Goal: Task Accomplishment & Management: Use online tool/utility

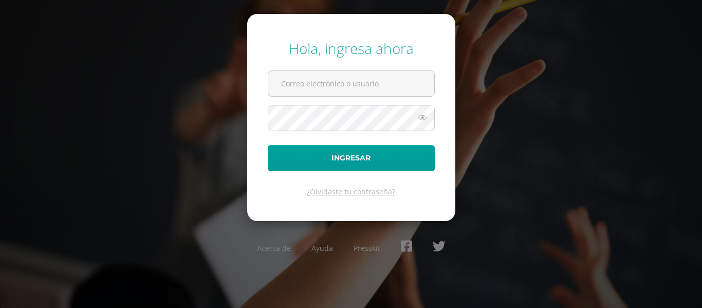
type input "[EMAIL_ADDRESS][DOMAIN_NAME]"
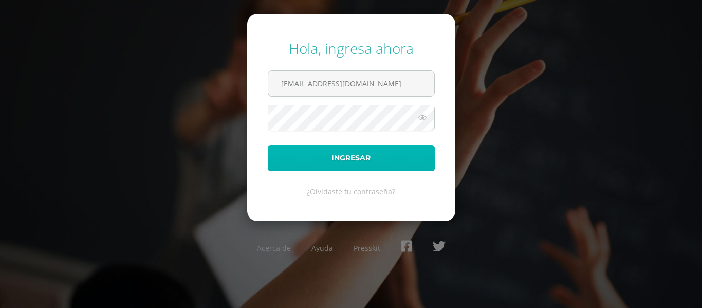
click at [343, 154] on button "Ingresar" at bounding box center [351, 158] width 167 height 26
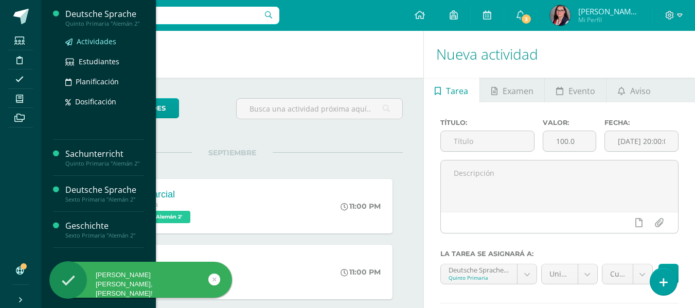
click at [102, 43] on span "Actividades" at bounding box center [97, 42] width 40 height 10
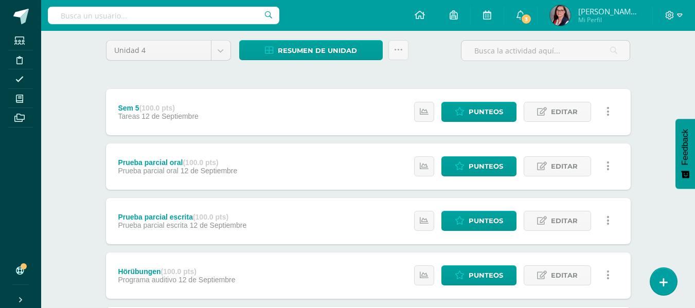
scroll to position [103, 0]
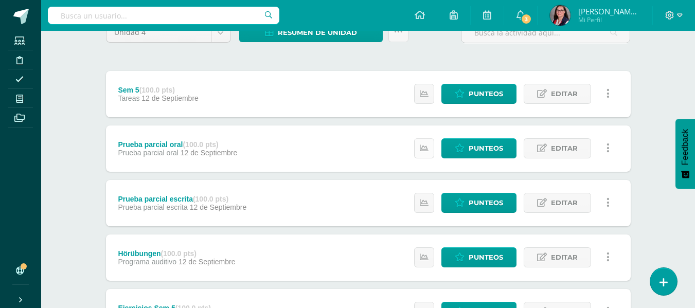
click at [422, 149] on icon at bounding box center [423, 148] width 9 height 9
click at [481, 204] on span "Punteos" at bounding box center [485, 202] width 34 height 19
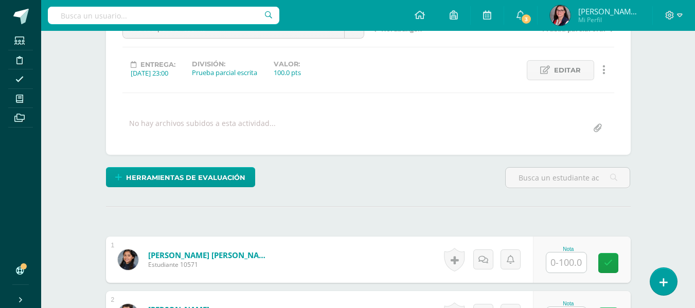
scroll to position [160, 0]
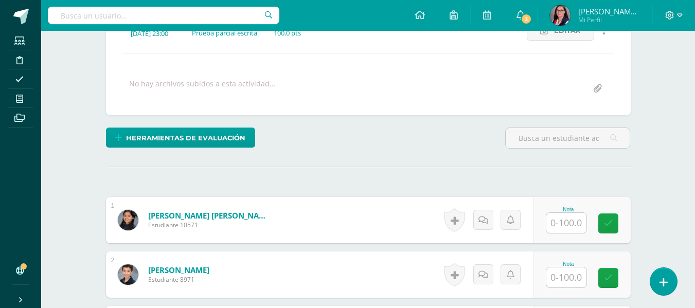
click at [570, 229] on input "text" at bounding box center [566, 223] width 40 height 20
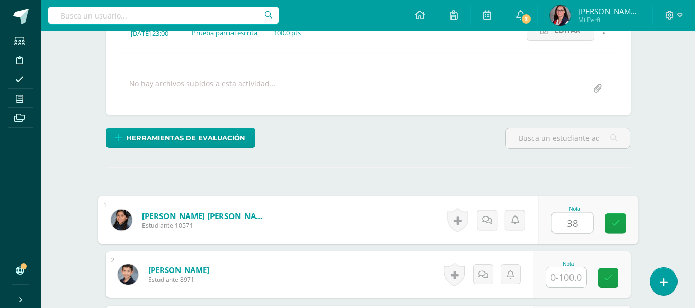
type input "38"
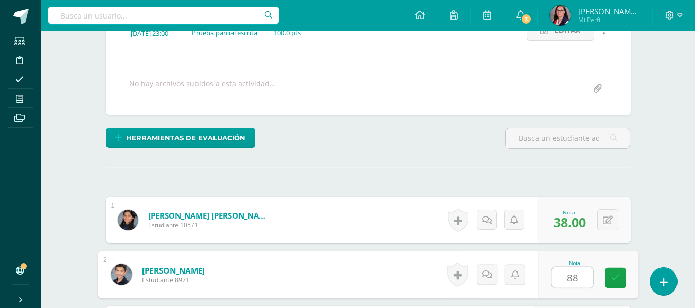
type input "88"
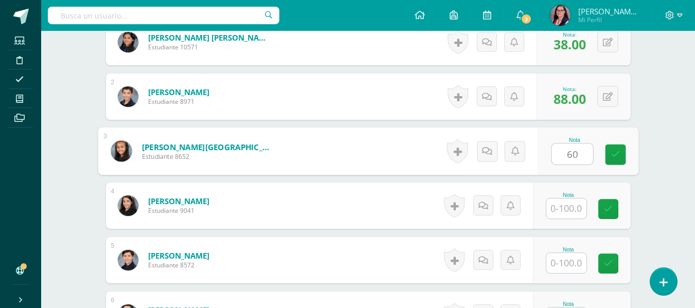
type input "60"
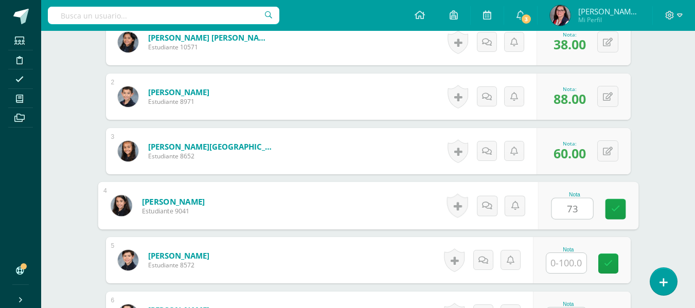
type input "73"
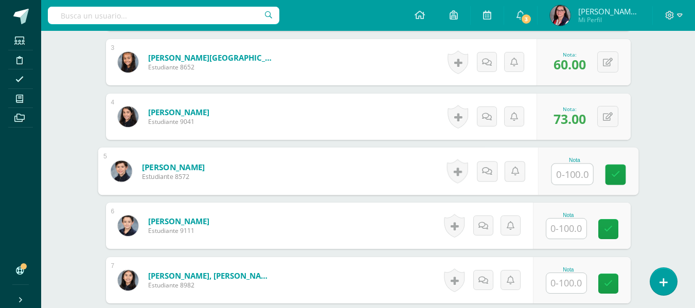
scroll to position [441, 0]
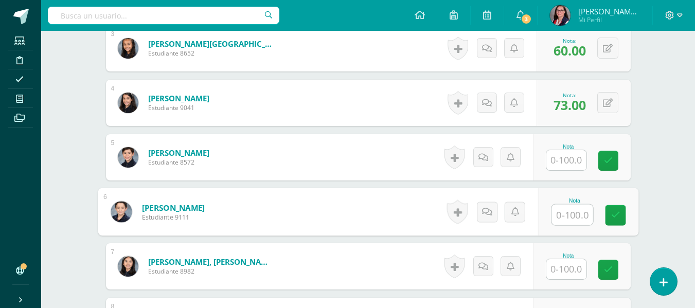
click at [577, 214] on input "text" at bounding box center [571, 215] width 41 height 21
type input "60"
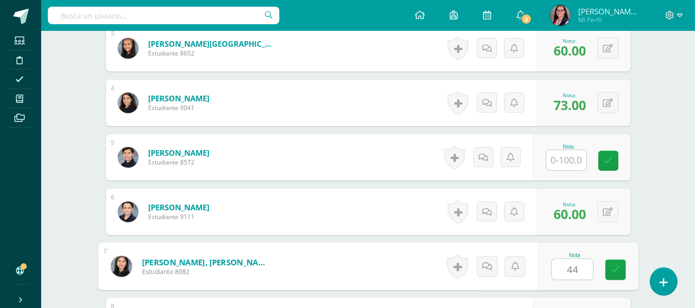
type input "44"
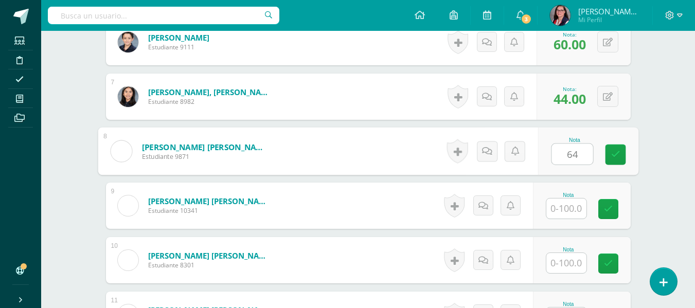
type input "64"
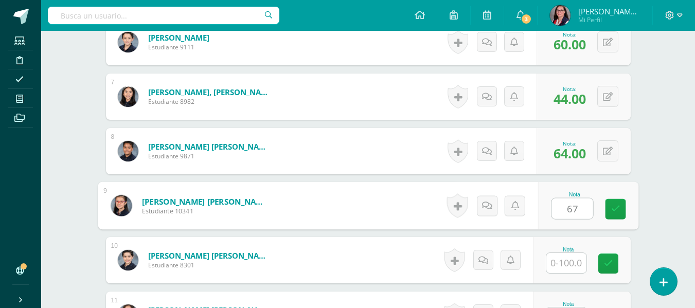
type input "67"
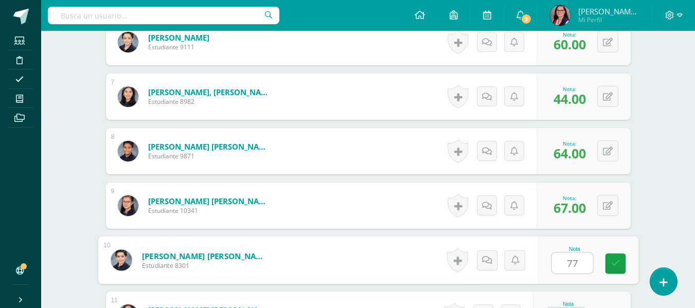
type input "77"
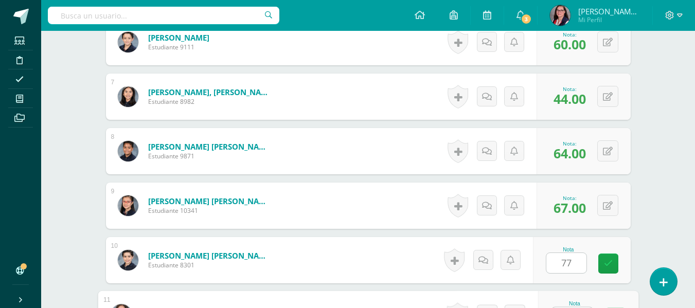
scroll to position [630, 0]
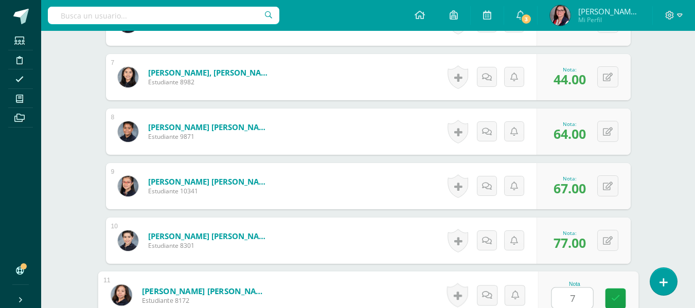
type input "77"
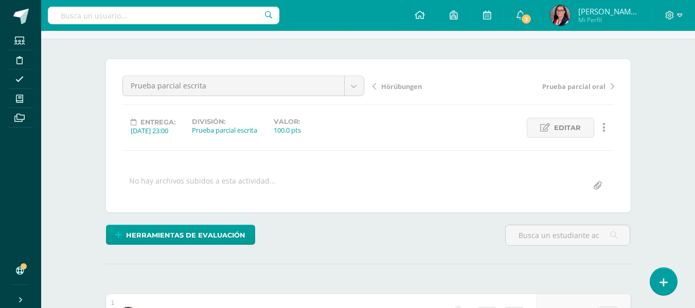
scroll to position [0, 0]
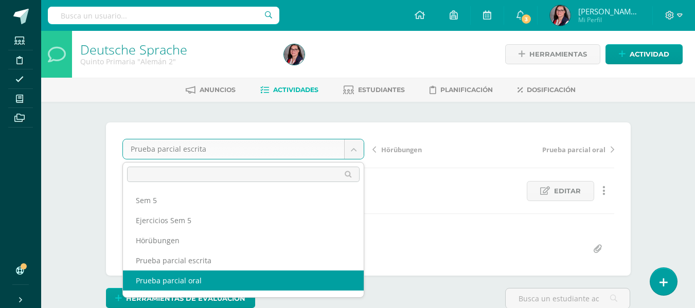
select select "/dashboard/teacher/grade-activity/235138/"
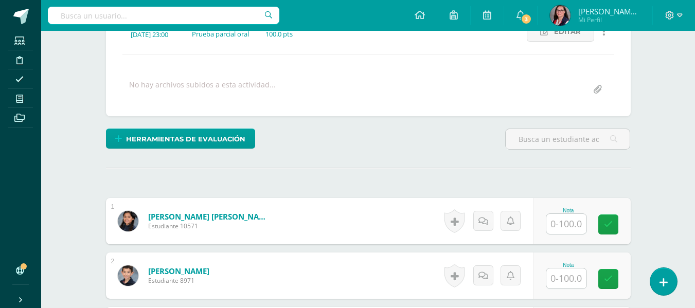
click at [555, 225] on input "text" at bounding box center [566, 224] width 40 height 20
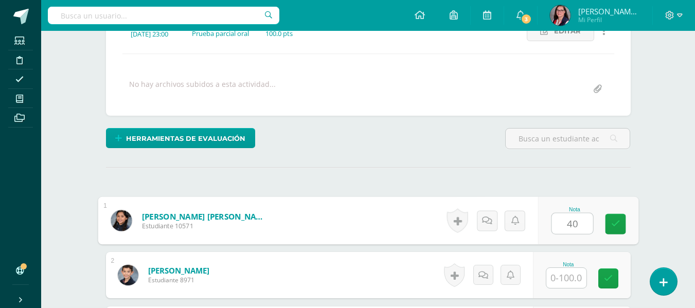
scroll to position [160, 0]
type input "40"
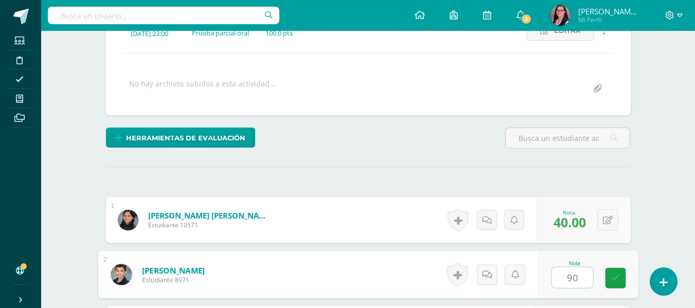
type input "90"
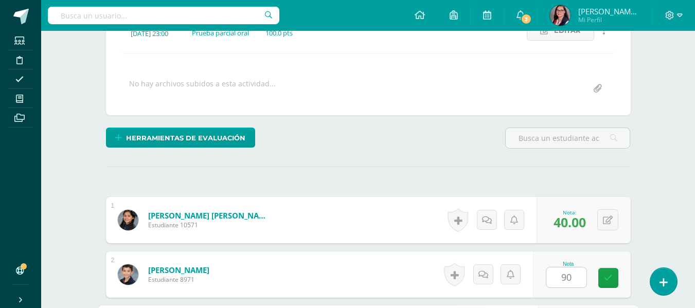
scroll to position [338, 0]
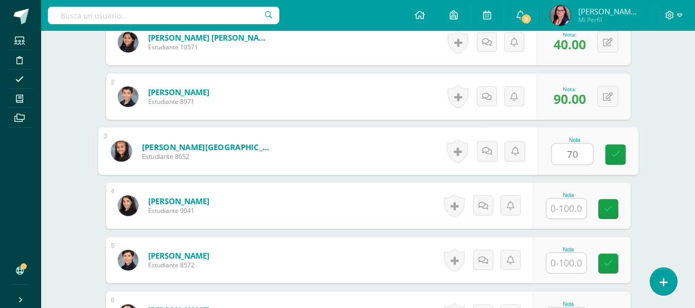
type input "70"
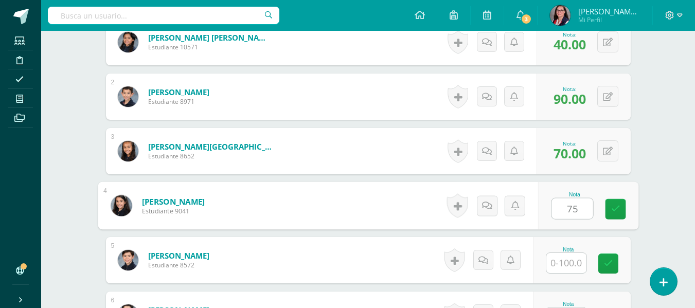
type input "75"
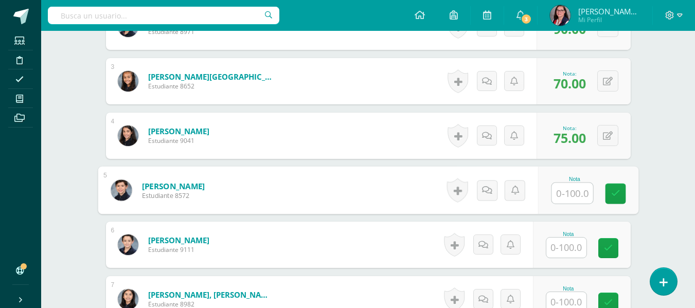
scroll to position [441, 0]
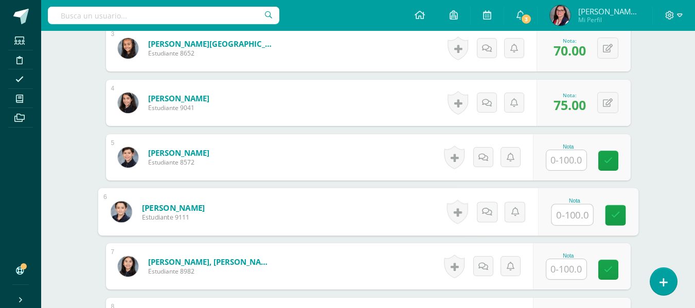
click at [555, 214] on input "text" at bounding box center [571, 215] width 41 height 21
type input "75"
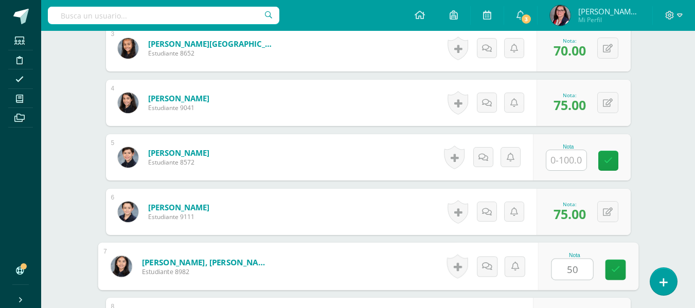
type input "50"
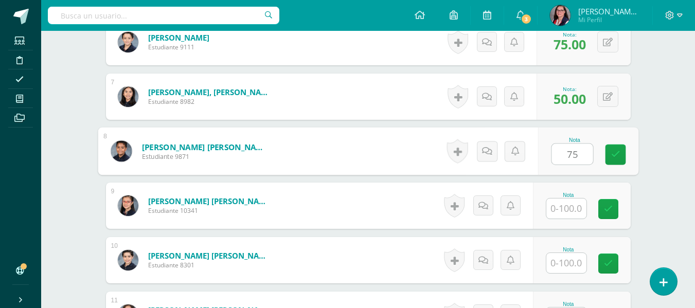
type input "75"
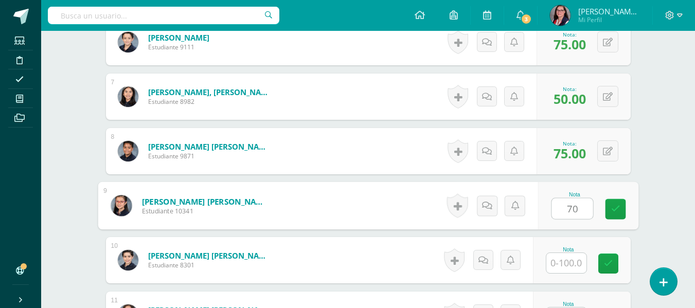
type input "70"
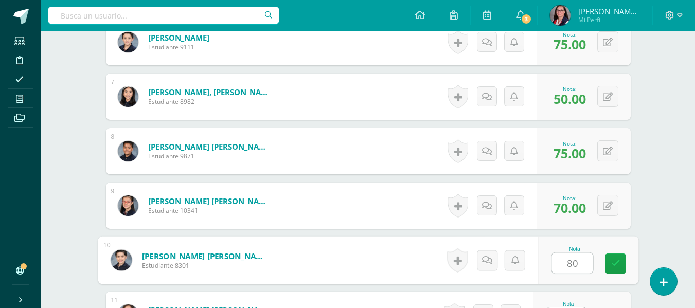
type input "80"
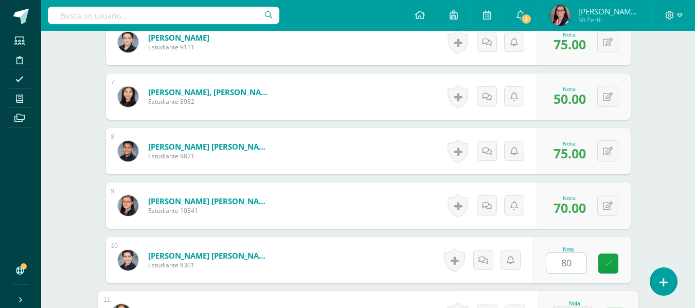
scroll to position [630, 0]
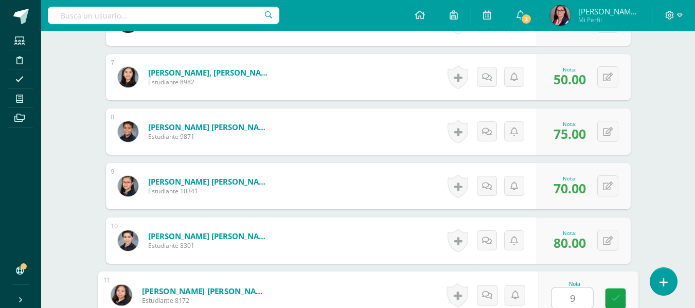
type input "90"
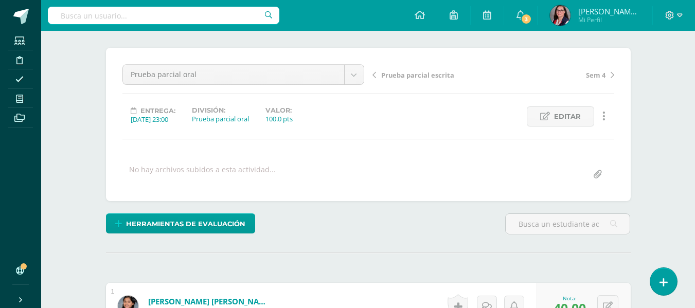
scroll to position [0, 0]
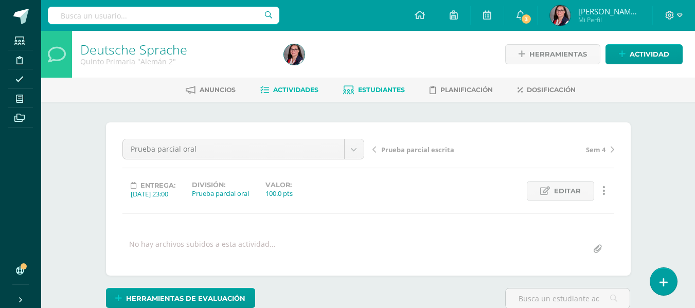
click at [391, 86] on span "Estudiantes" at bounding box center [381, 90] width 47 height 8
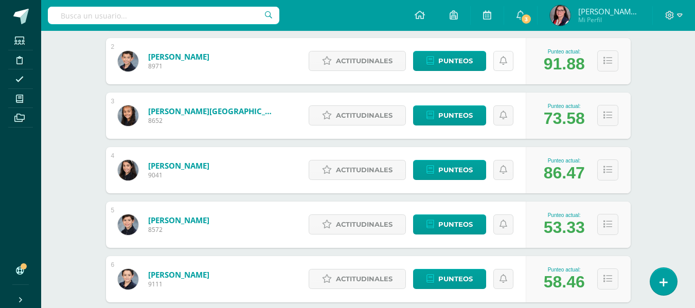
scroll to position [113, 0]
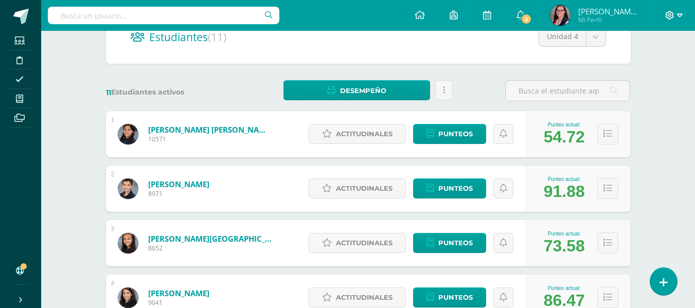
click at [681, 17] on icon at bounding box center [680, 15] width 6 height 9
click at [642, 71] on span "Cerrar sesión" at bounding box center [647, 70] width 46 height 10
